Goal: Navigation & Orientation: Find specific page/section

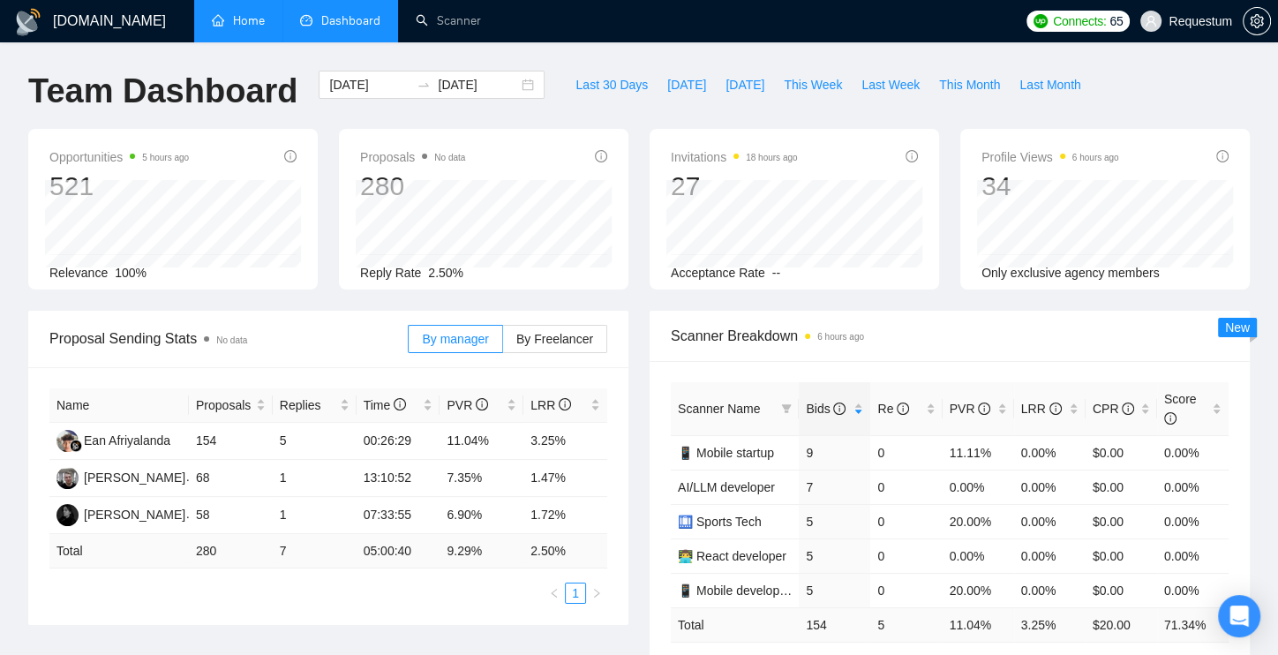
click at [248, 28] on link "Home" at bounding box center [238, 20] width 53 height 15
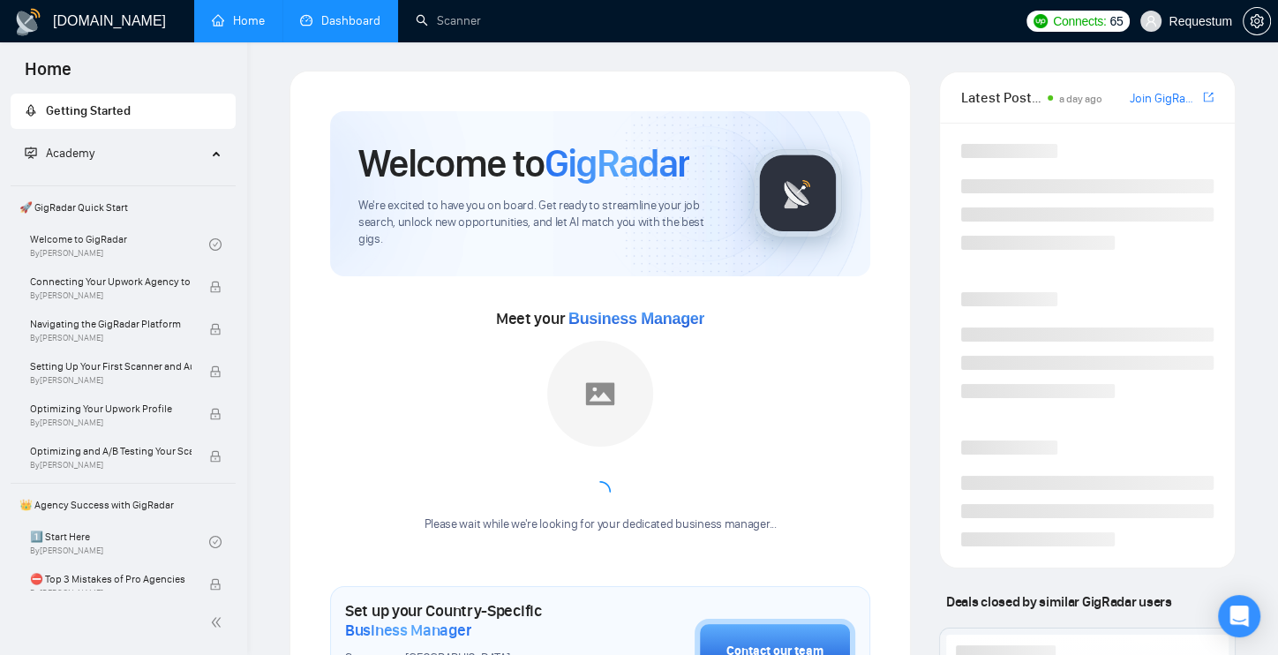
click at [307, 14] on link "Dashboard" at bounding box center [340, 20] width 80 height 15
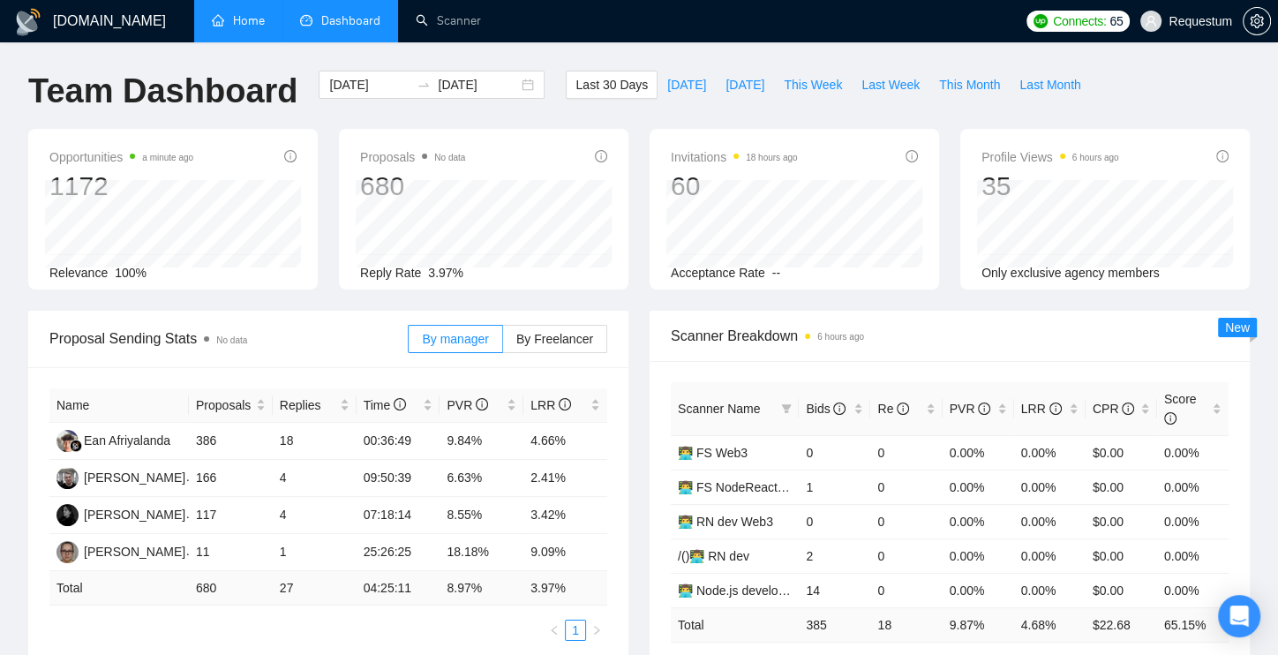
click at [260, 26] on link "Home" at bounding box center [238, 20] width 53 height 15
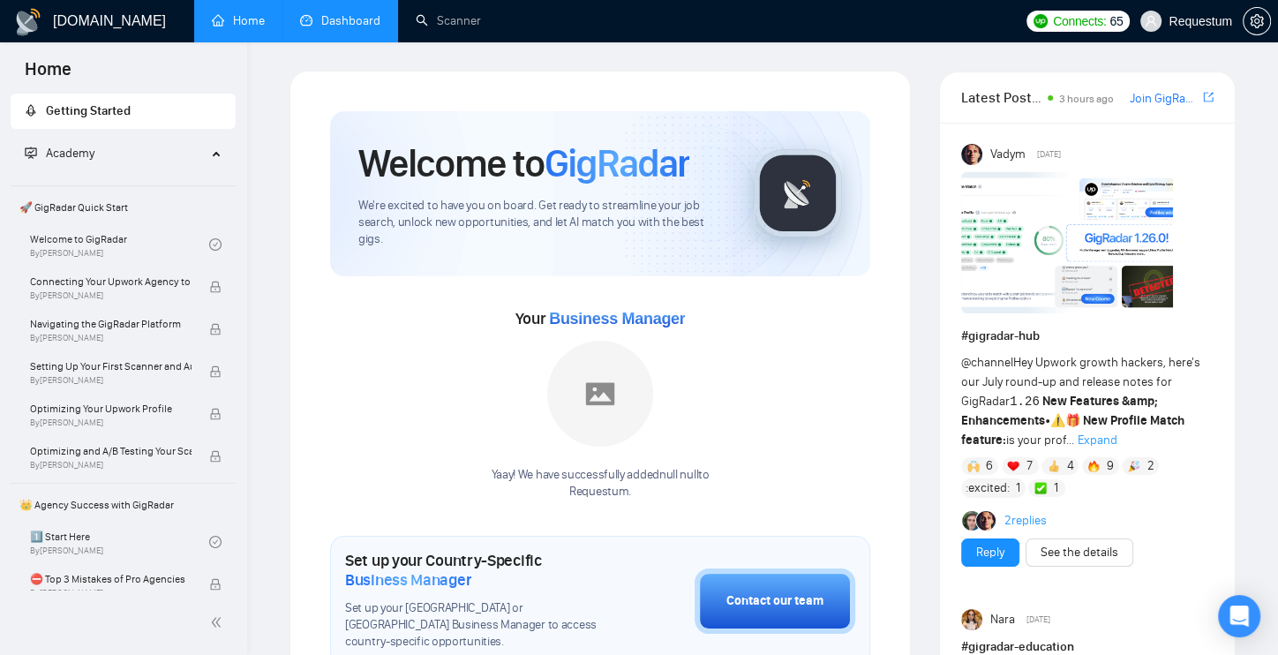
click at [348, 14] on link "Dashboard" at bounding box center [340, 20] width 80 height 15
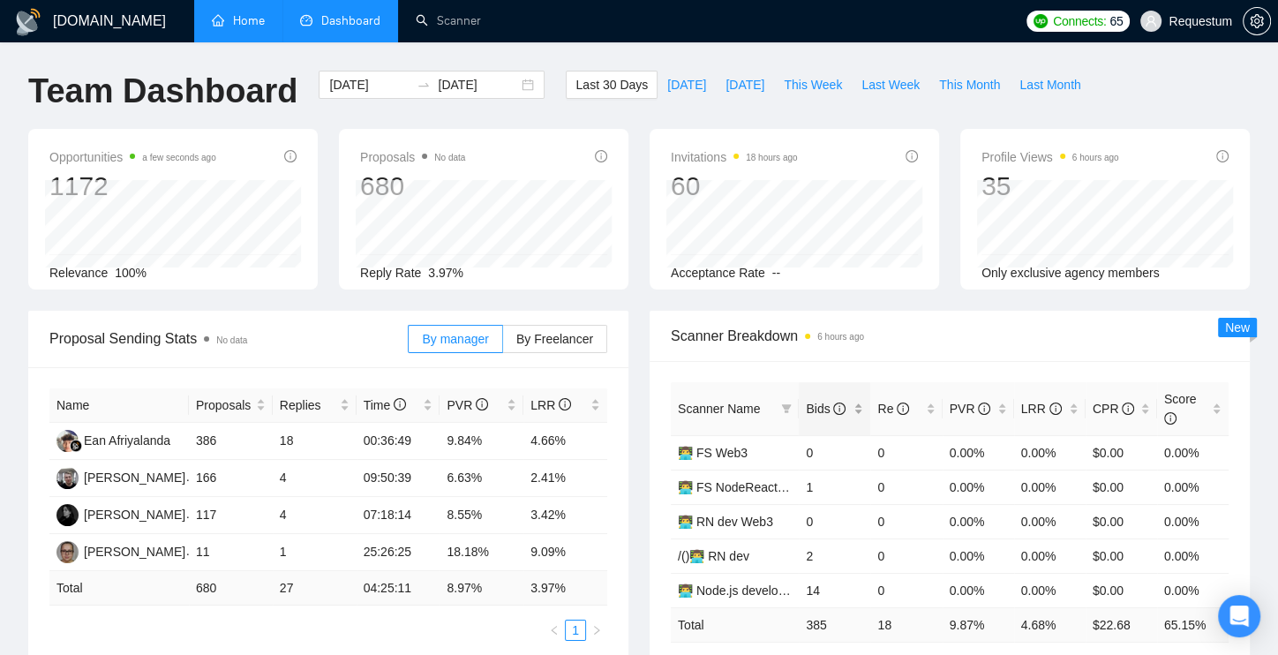
click at [854, 418] on div "Bids" at bounding box center [834, 408] width 57 height 19
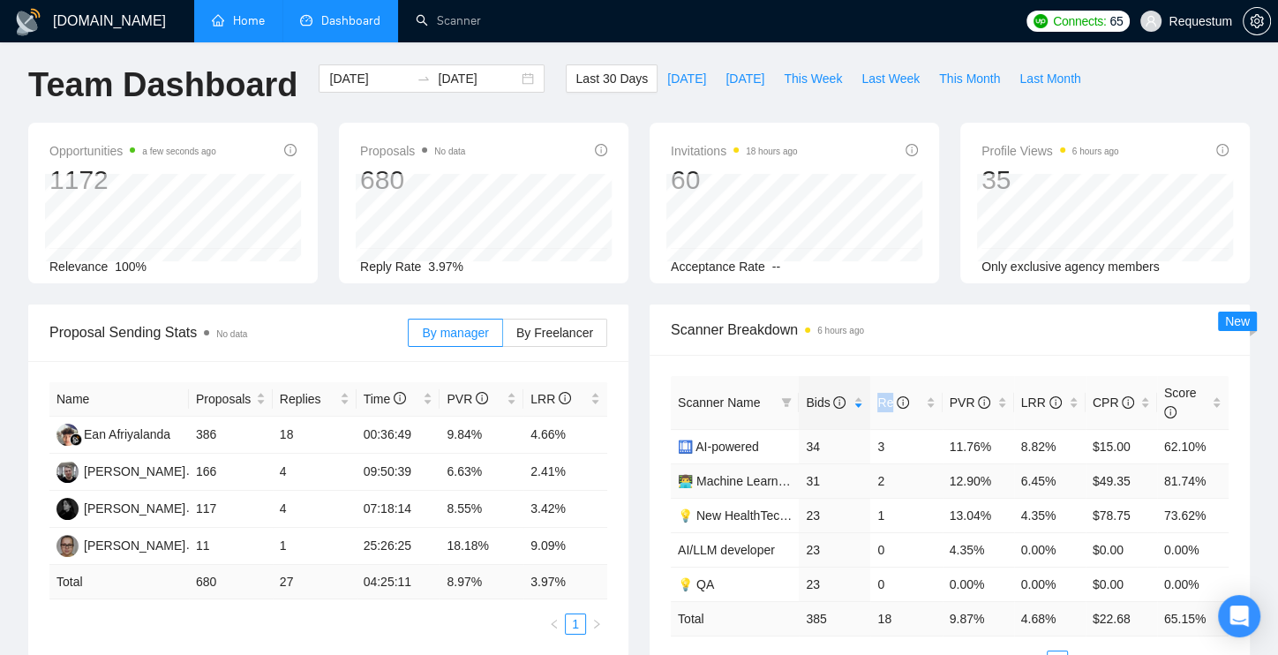
scroll to position [13, 0]
